Goal: Information Seeking & Learning: Find specific fact

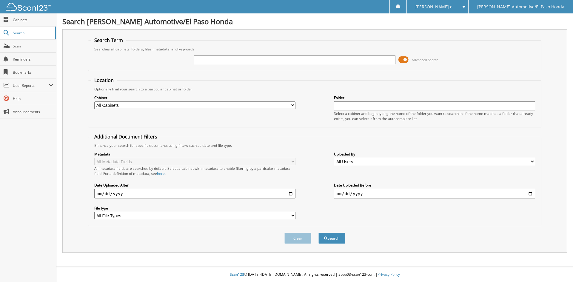
click at [211, 60] on input "text" at bounding box center [294, 59] width 201 height 9
type input "52215A"
click at [340, 236] on button "Search" at bounding box center [332, 238] width 27 height 11
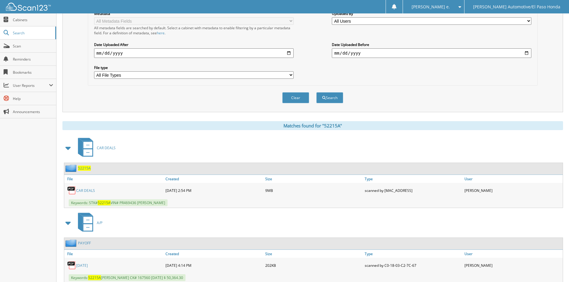
scroll to position [160, 0]
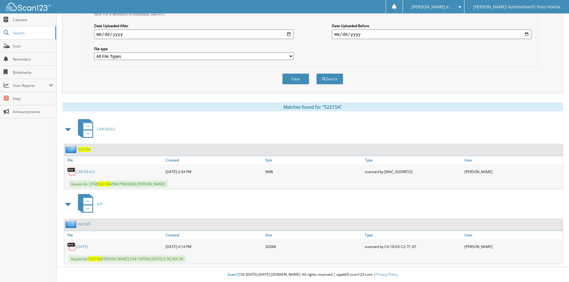
click at [83, 148] on span "52215A" at bounding box center [84, 149] width 13 height 5
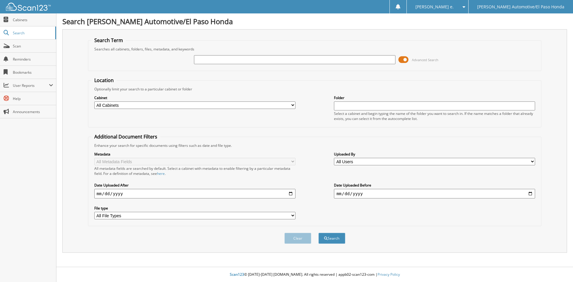
click at [223, 59] on input "text" at bounding box center [294, 59] width 201 height 9
type input "51516A"
click at [334, 238] on button "Search" at bounding box center [332, 238] width 27 height 11
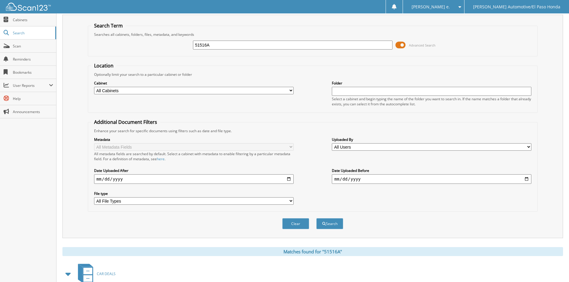
scroll to position [85, 0]
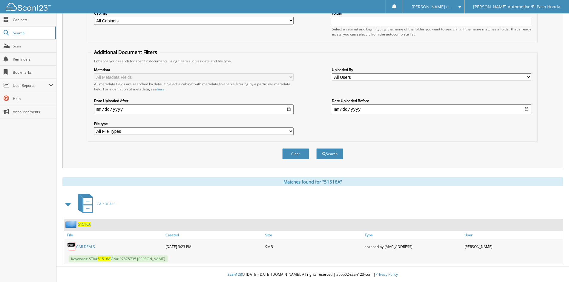
click at [85, 225] on span "51516A" at bounding box center [84, 224] width 13 height 5
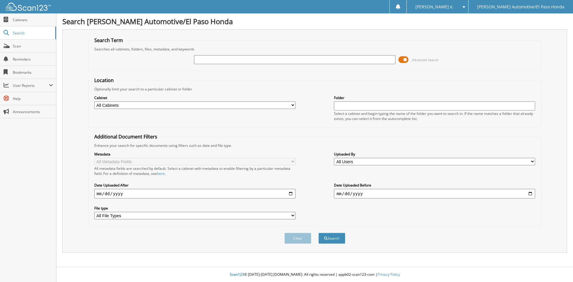
click at [213, 59] on input "text" at bounding box center [294, 59] width 201 height 9
type input "HECTOR RAMIREZ"
click at [334, 241] on button "Search" at bounding box center [332, 238] width 27 height 11
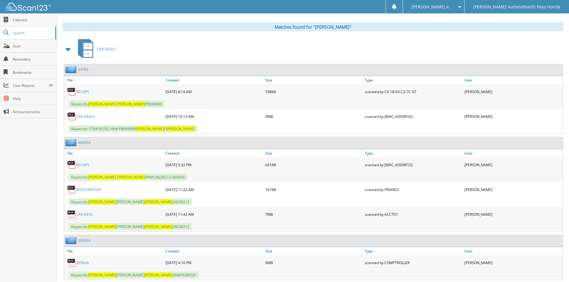
scroll to position [209, 0]
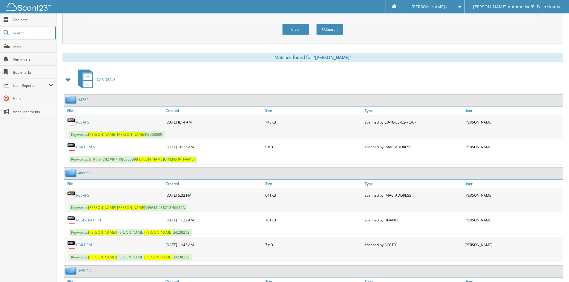
click at [83, 99] on link "94782" at bounding box center [83, 99] width 10 height 5
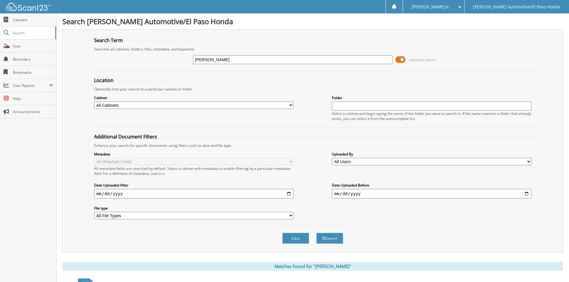
drag, startPoint x: 239, startPoint y: 58, endPoint x: 0, endPoint y: 1, distance: 245.5
type input "94782A"
click at [331, 236] on button "Search" at bounding box center [329, 238] width 27 height 11
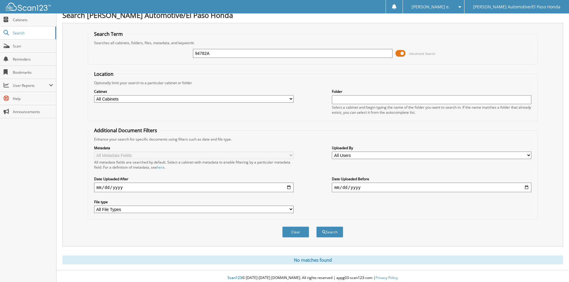
scroll to position [10, 0]
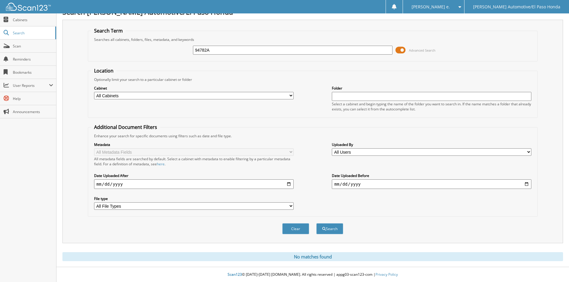
click at [221, 48] on input "94782A" at bounding box center [292, 50] width 199 height 9
type input "94782"
click at [337, 228] on button "Search" at bounding box center [329, 228] width 27 height 11
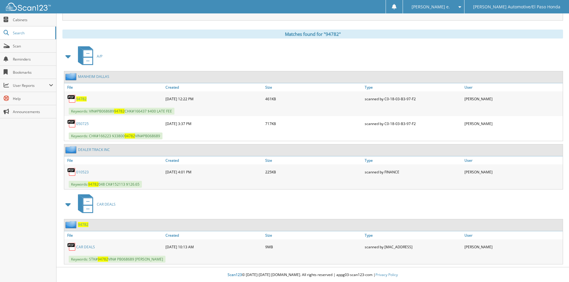
scroll to position [233, 0]
click at [82, 99] on span "94782" at bounding box center [81, 98] width 10 height 5
click at [16, 34] on span "Search" at bounding box center [32, 32] width 39 height 5
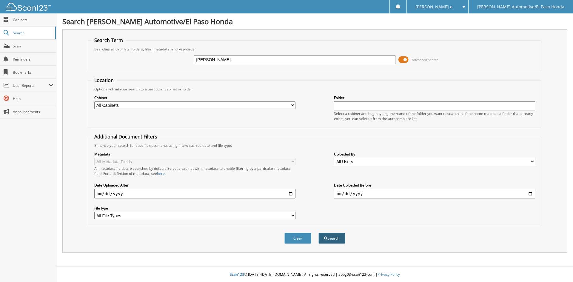
type input "[PERSON_NAME]"
click at [336, 241] on button "Search" at bounding box center [332, 238] width 27 height 11
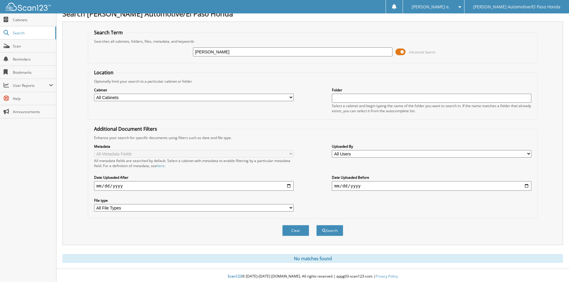
scroll to position [10, 0]
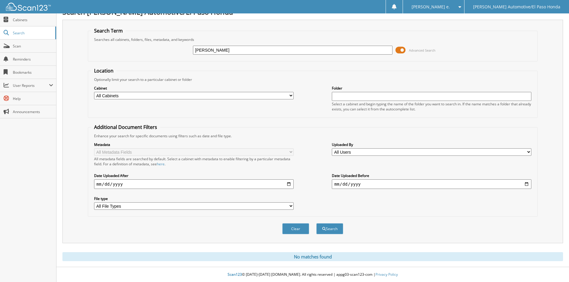
drag, startPoint x: 242, startPoint y: 49, endPoint x: 139, endPoint y: 31, distance: 104.2
click at [139, 31] on fieldset "Search Term Searches all cabinets, folders, files, metadata, and keywords ROBER…" at bounding box center [313, 44] width 450 height 34
click at [17, 33] on span "Search" at bounding box center [32, 32] width 39 height 5
